Goal: Information Seeking & Learning: Learn about a topic

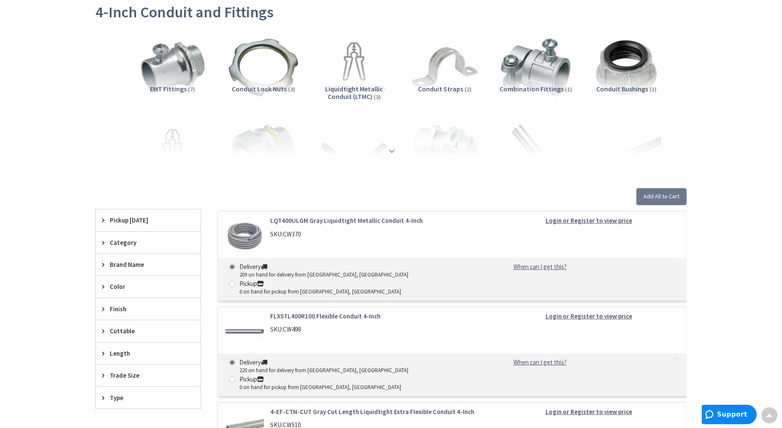
click at [392, 152] on strong at bounding box center [392, 150] width 10 height 9
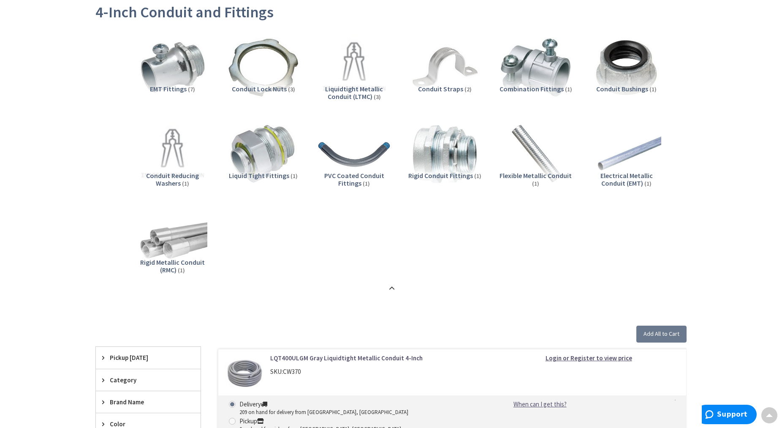
type input "[GEOGRAPHIC_DATA], [GEOGRAPHIC_DATA]"
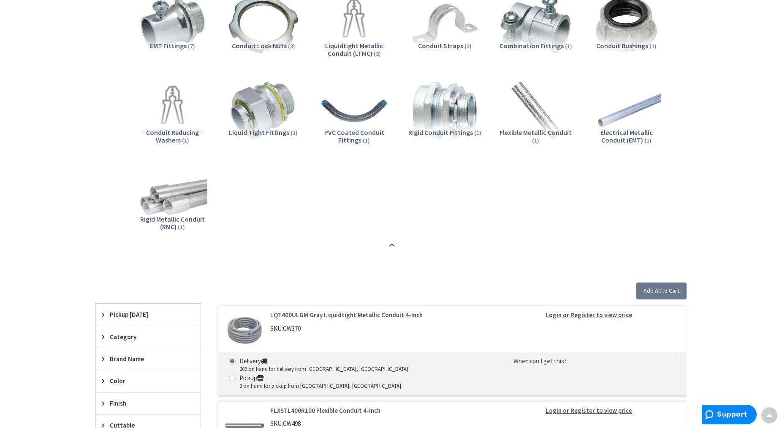
scroll to position [129, 0]
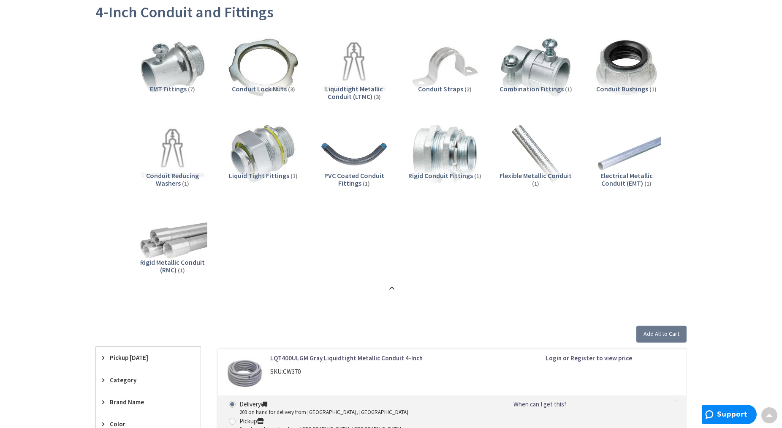
click at [447, 172] on span "Rigid Conduit Fittings" at bounding box center [441, 175] width 65 height 8
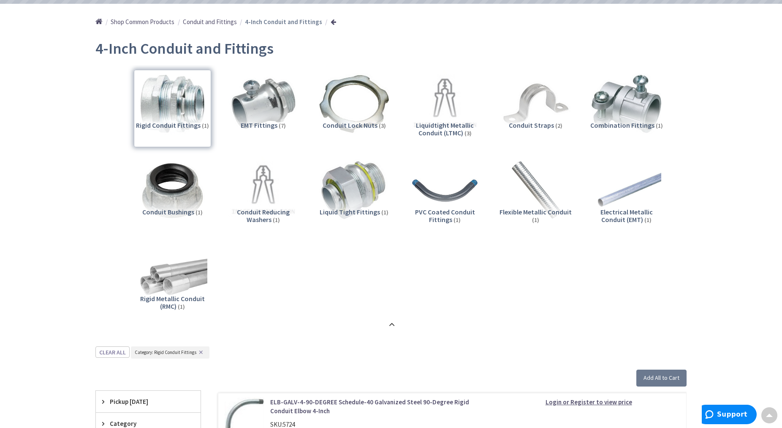
scroll to position [61, 0]
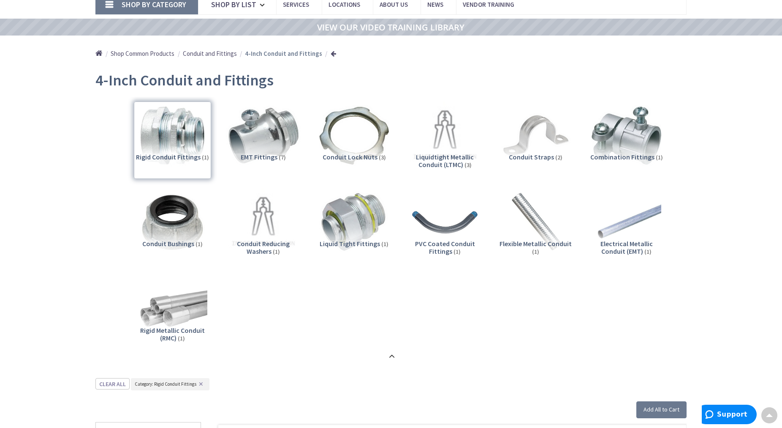
click at [271, 149] on img at bounding box center [263, 135] width 76 height 76
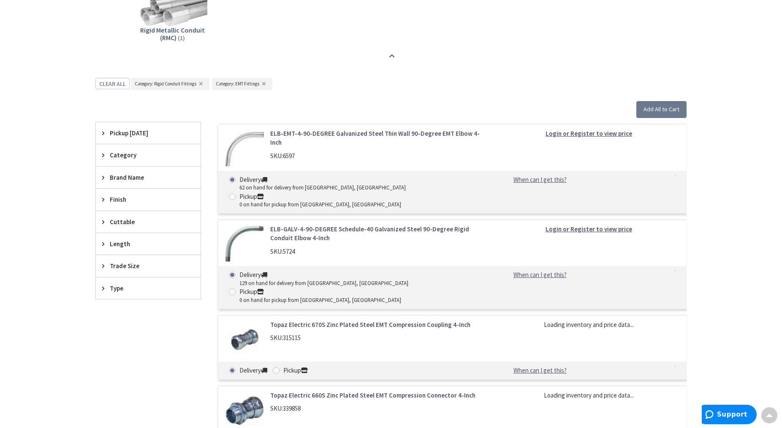
scroll to position [439, 0]
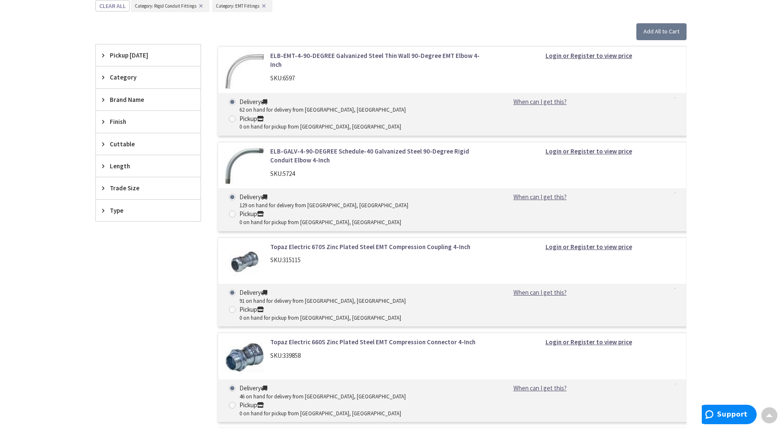
click at [359, 337] on link "Topaz Electric 660S Zinc Plated Steel EMT Compression Connector 4-Inch" at bounding box center [377, 341] width 215 height 9
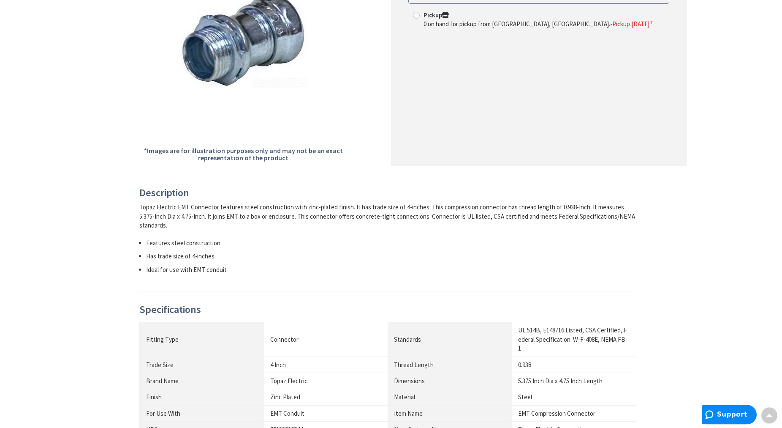
scroll to position [86, 0]
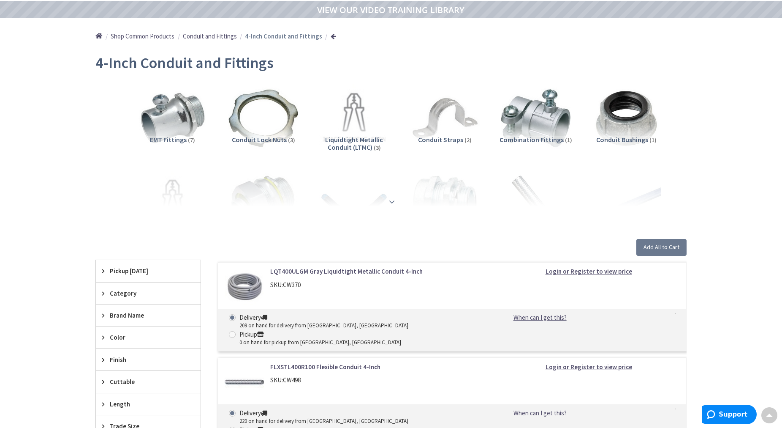
click at [396, 198] on strong at bounding box center [392, 201] width 10 height 9
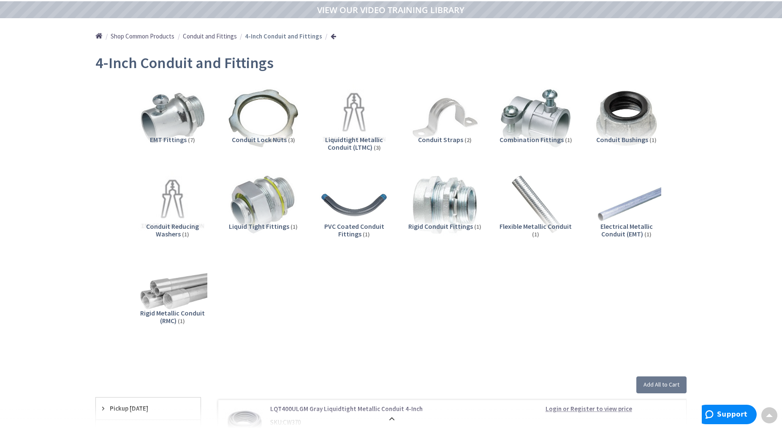
click at [175, 313] on span "Rigid Metallic Conduit (RMC)" at bounding box center [172, 316] width 65 height 16
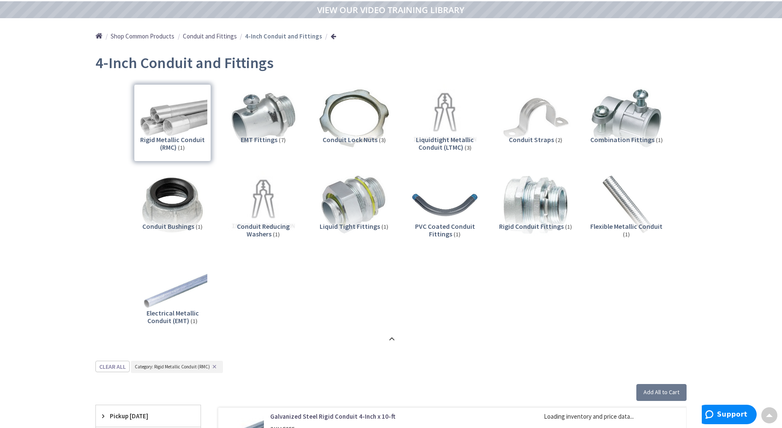
scroll to position [428, 0]
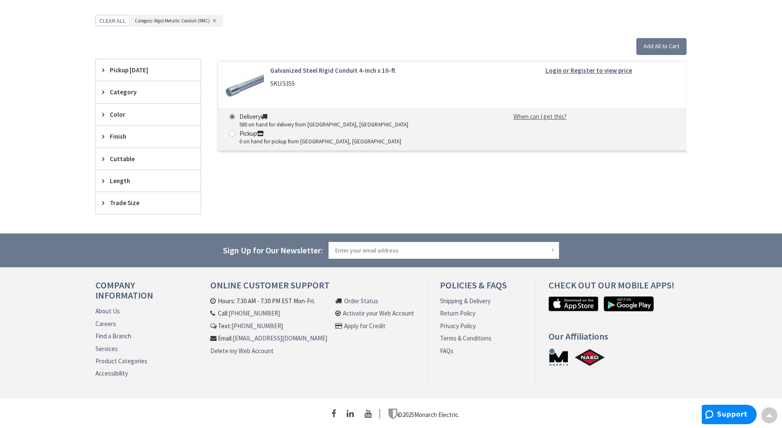
click at [342, 66] on link "Galvanized Steel Rigid Conduit 4-Inch x 10-ft" at bounding box center [377, 70] width 215 height 9
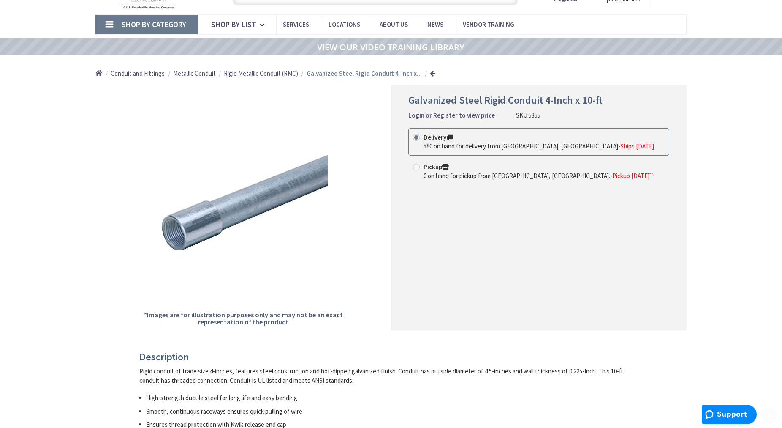
scroll to position [43, 0]
